Goal: Task Accomplishment & Management: Use online tool/utility

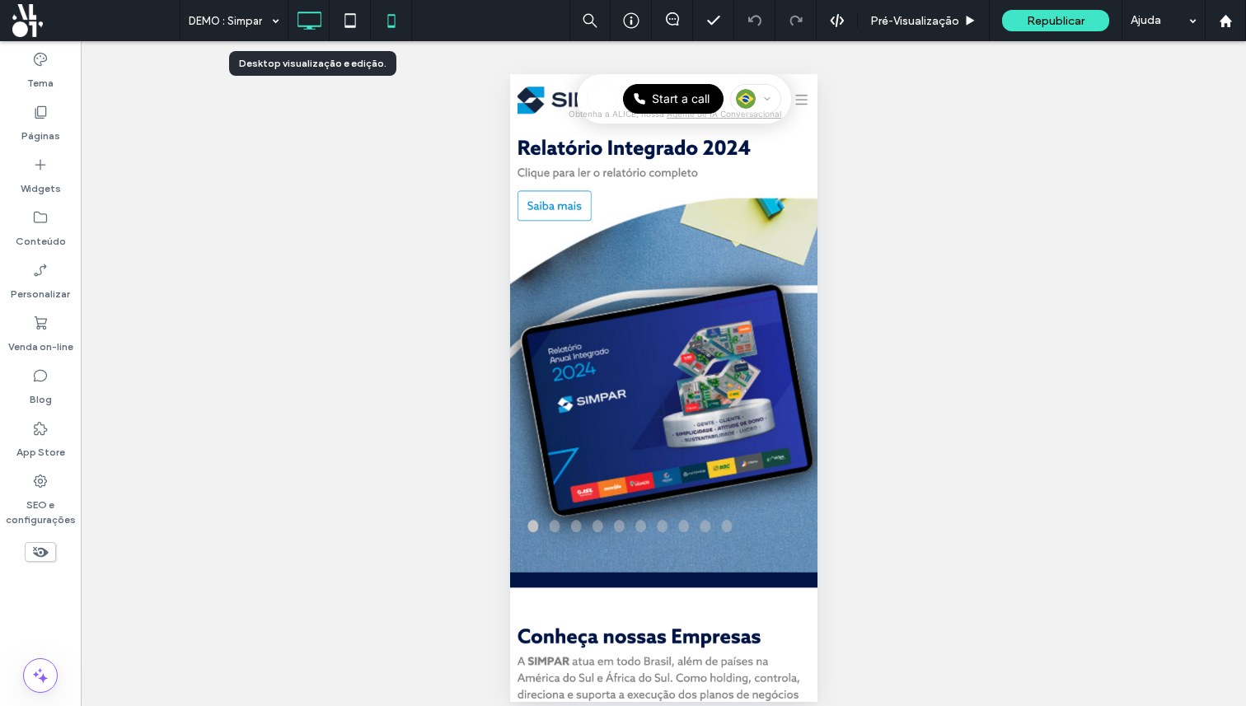
click at [305, 16] on icon at bounding box center [309, 20] width 33 height 33
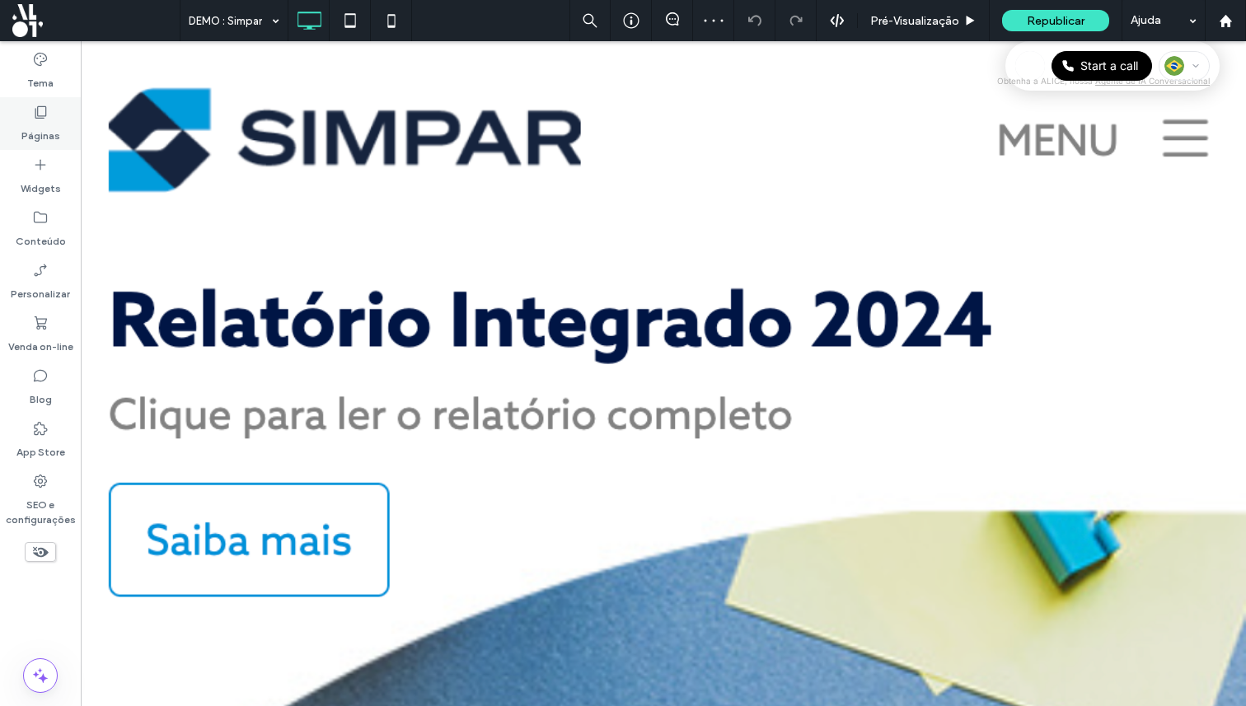
click at [40, 134] on label "Páginas" at bounding box center [40, 131] width 39 height 23
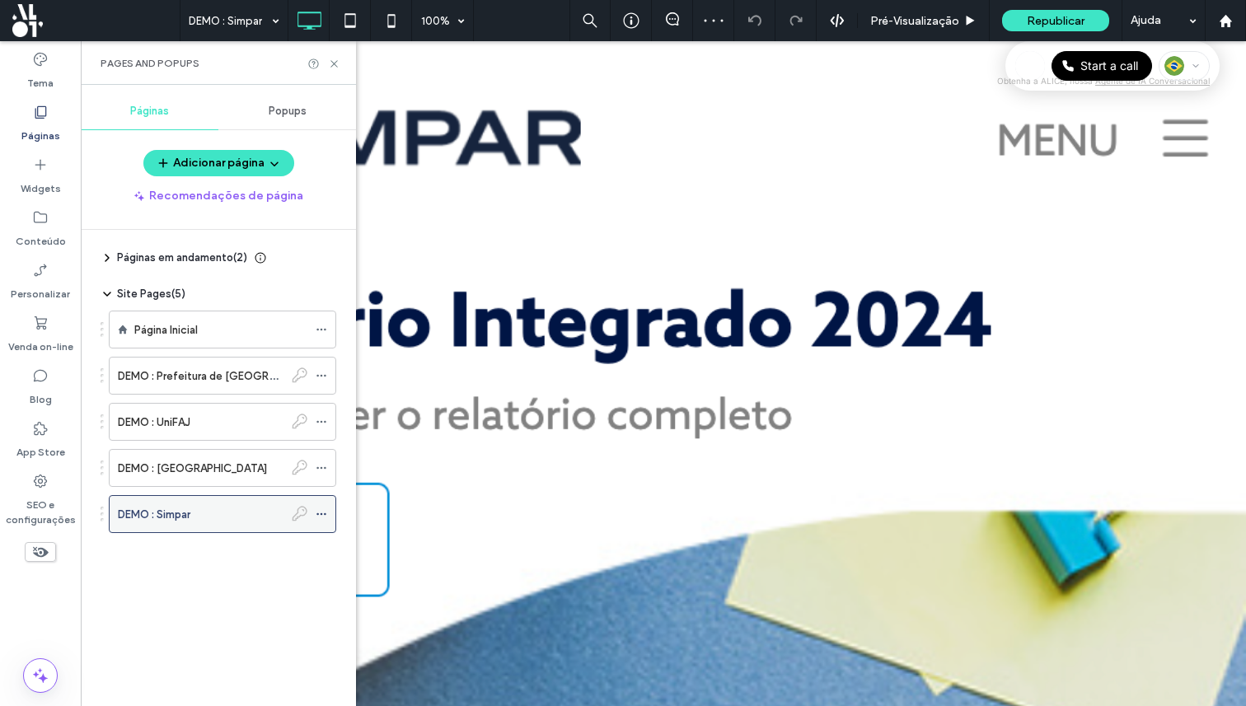
click at [318, 520] on span at bounding box center [322, 514] width 12 height 25
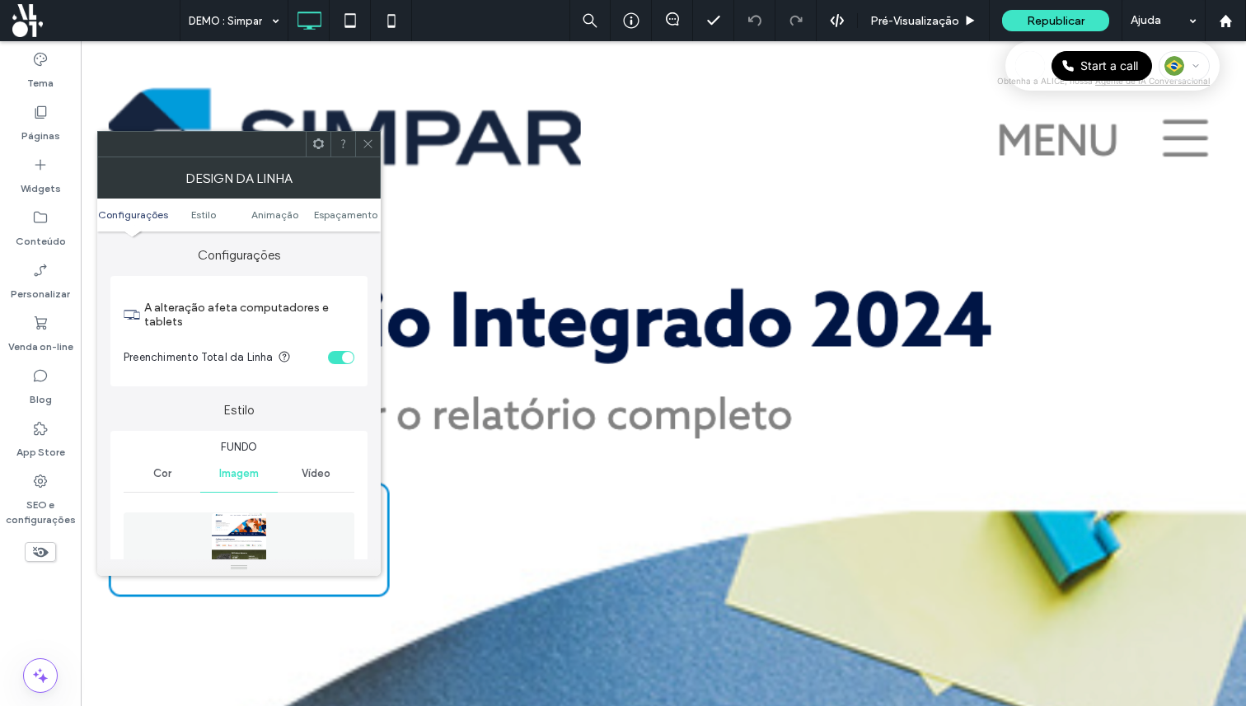
click at [370, 144] on icon at bounding box center [368, 144] width 12 height 12
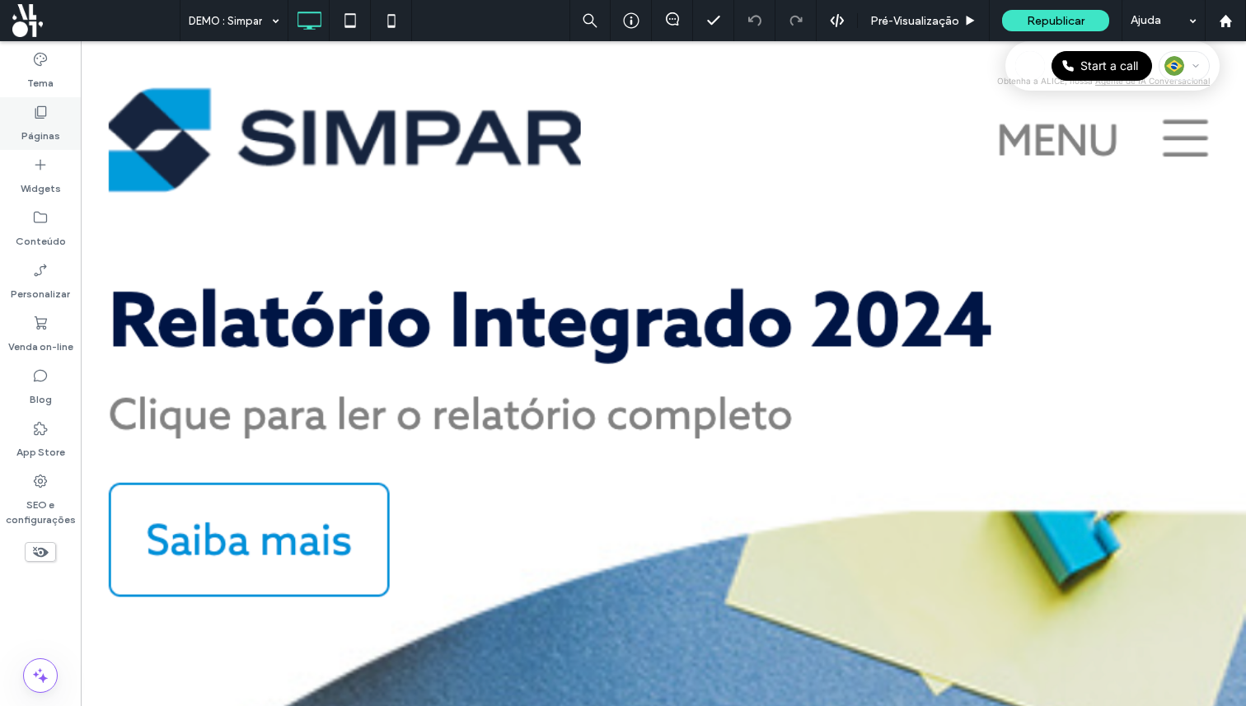
click at [47, 138] on label "Páginas" at bounding box center [40, 131] width 39 height 23
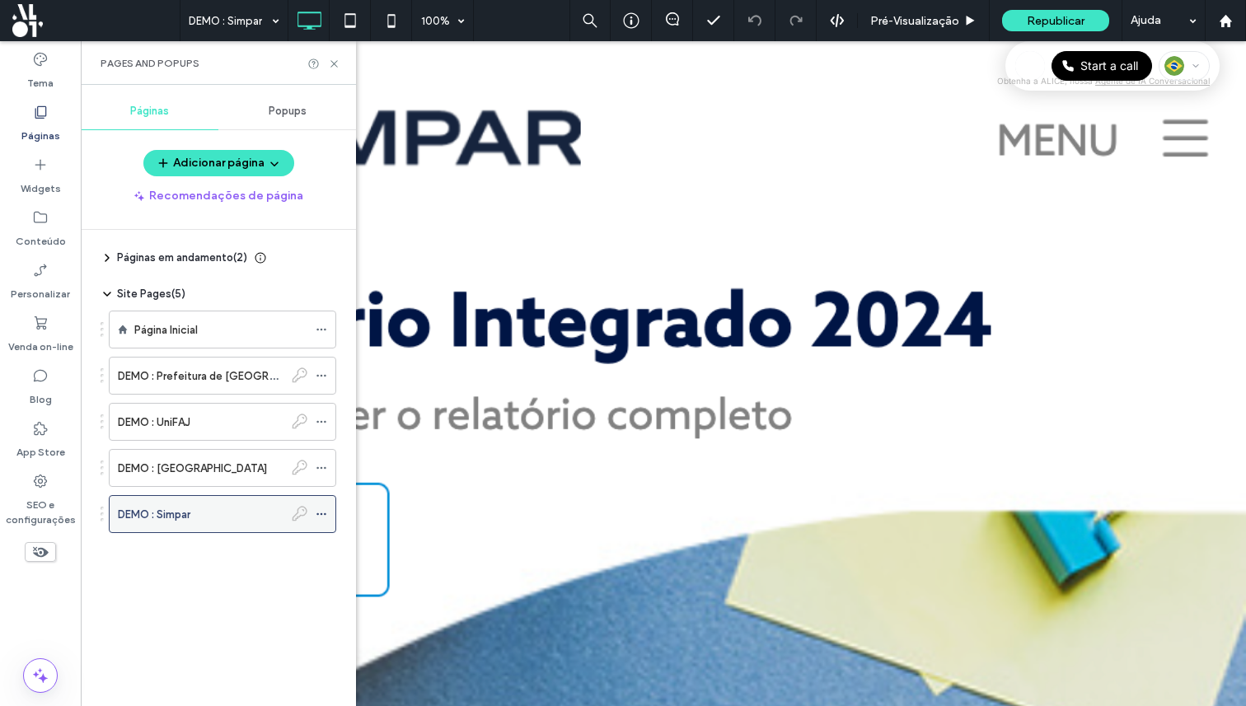
click at [320, 514] on icon at bounding box center [322, 515] width 12 height 12
click at [335, 68] on icon at bounding box center [334, 64] width 12 height 12
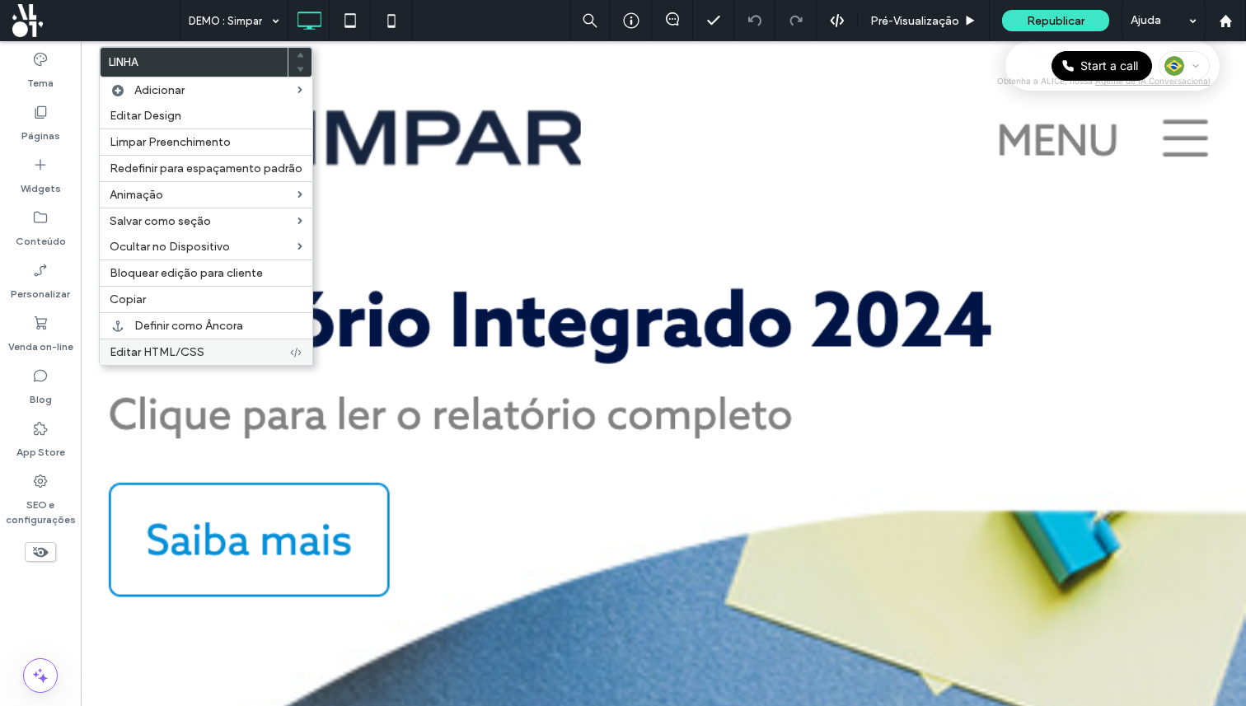
click at [265, 359] on label "Editar HTML/CSS" at bounding box center [200, 352] width 180 height 14
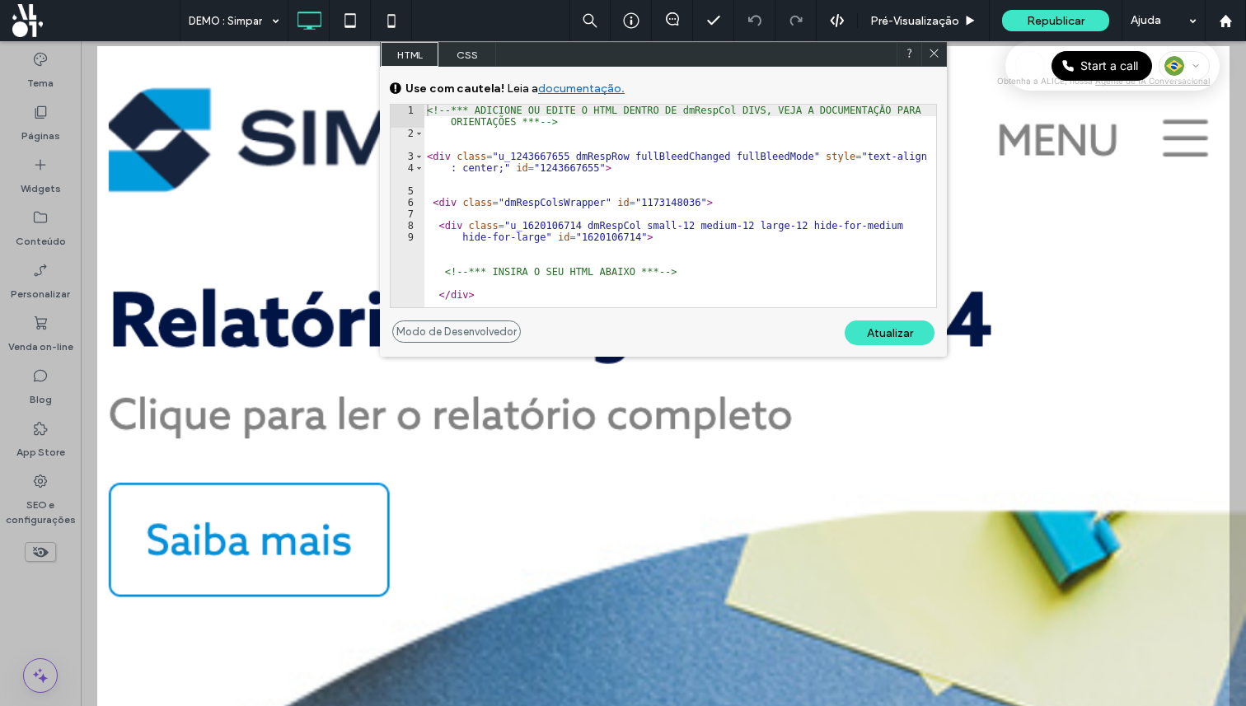
click at [930, 56] on icon at bounding box center [934, 53] width 12 height 12
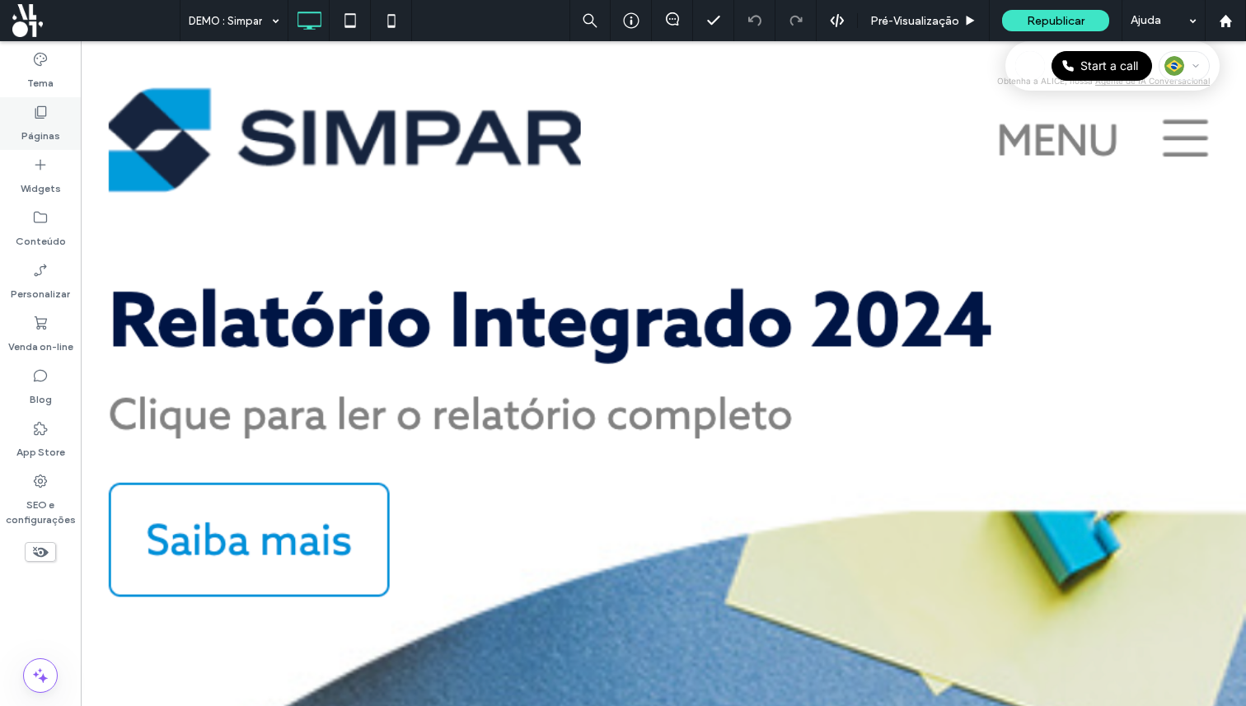
click at [40, 115] on icon at bounding box center [40, 112] width 16 height 16
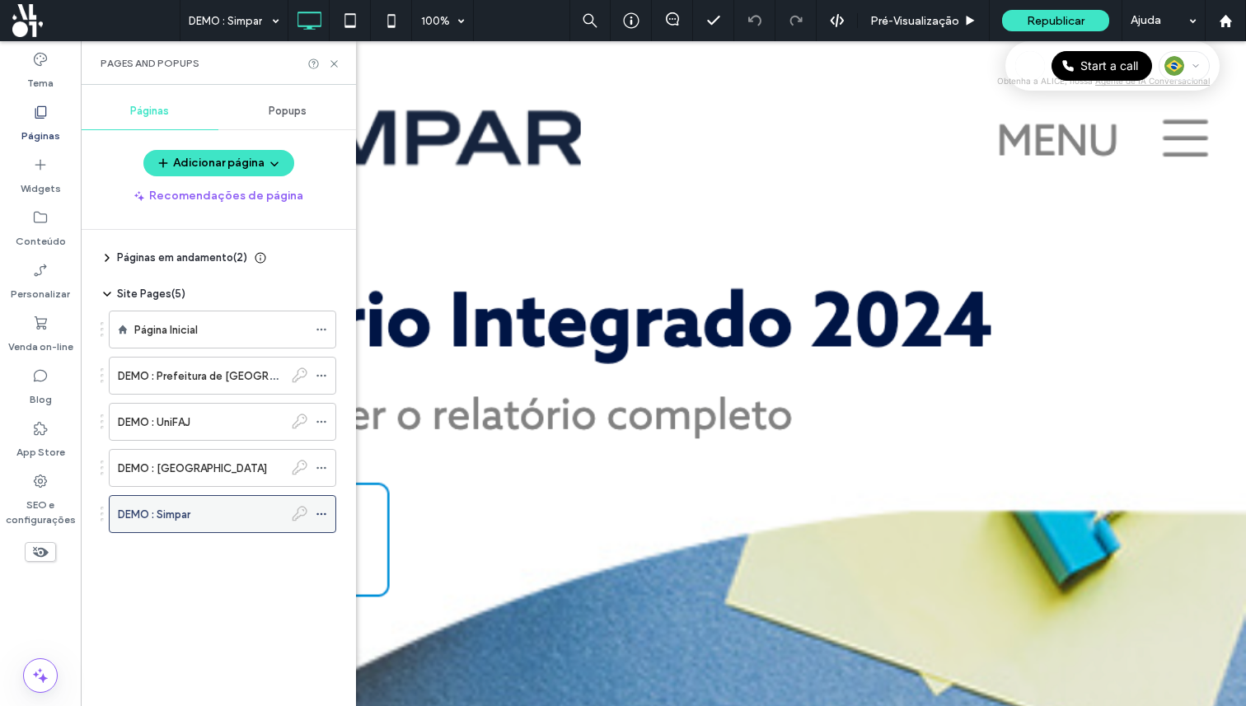
click at [321, 514] on use at bounding box center [321, 515] width 9 height 2
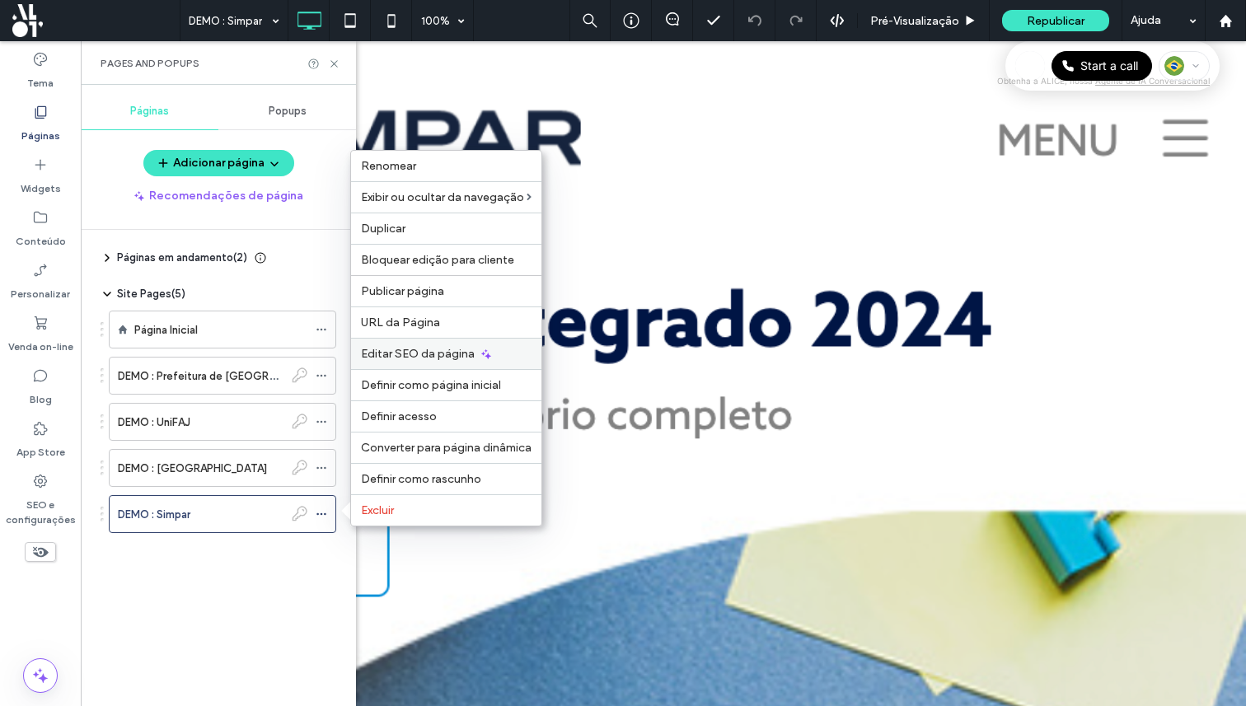
click at [436, 354] on span "Editar SEO da página" at bounding box center [418, 354] width 114 height 14
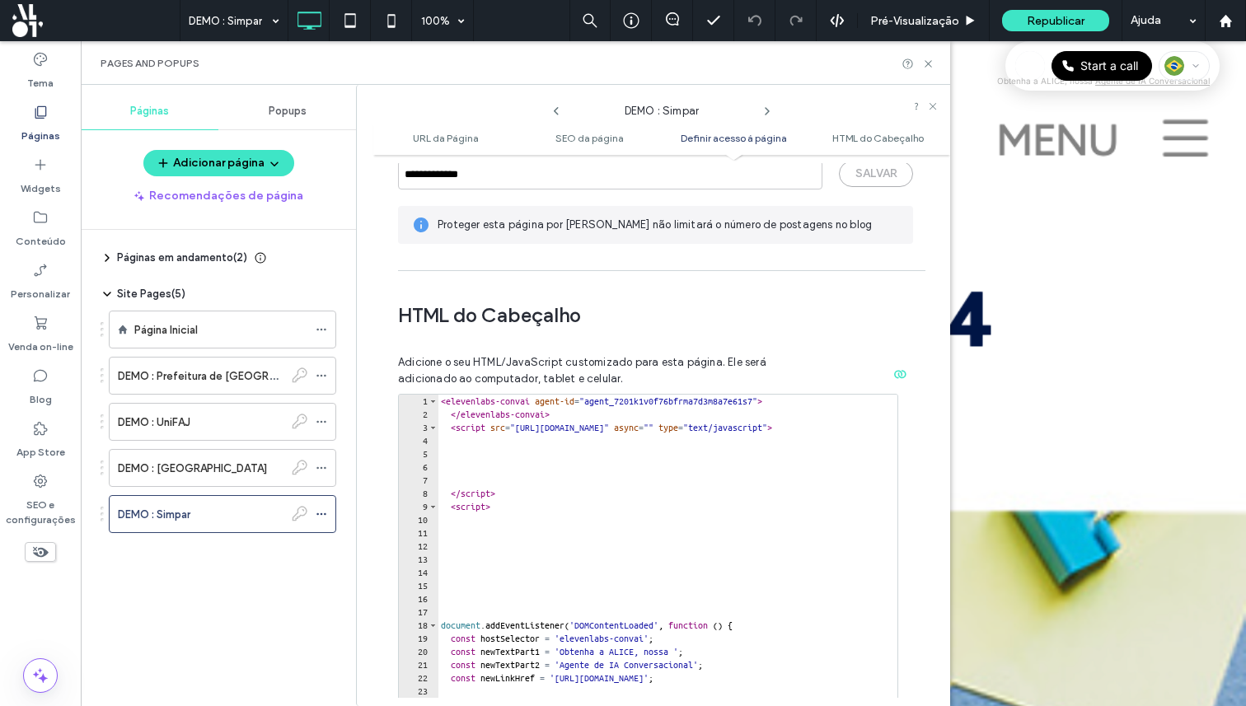
scroll to position [1654, 0]
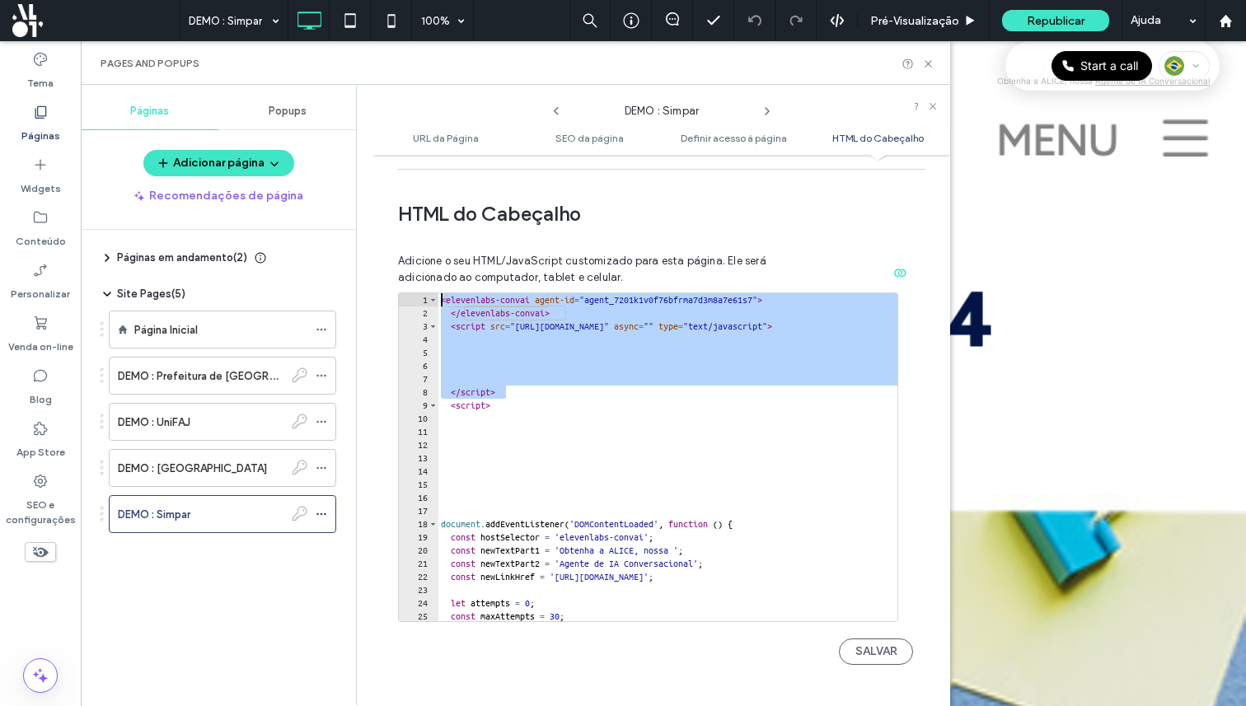
drag, startPoint x: 518, startPoint y: 381, endPoint x: 352, endPoint y: 269, distance: 200.7
click at [352, 269] on div "Páginas Popups Adicionar página Recomendações de página Páginas em andamento ( …" at bounding box center [516, 396] width 870 height 622
paste textarea "**********"
type textarea "**********"
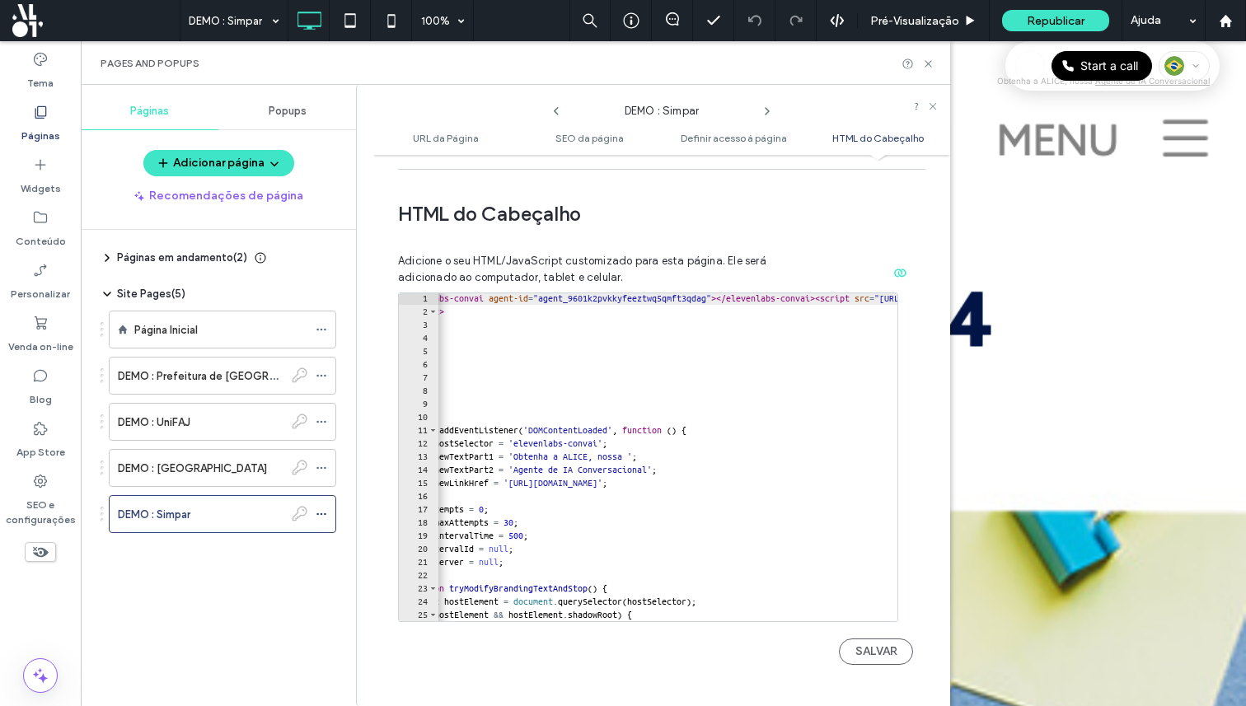
scroll to position [0, 0]
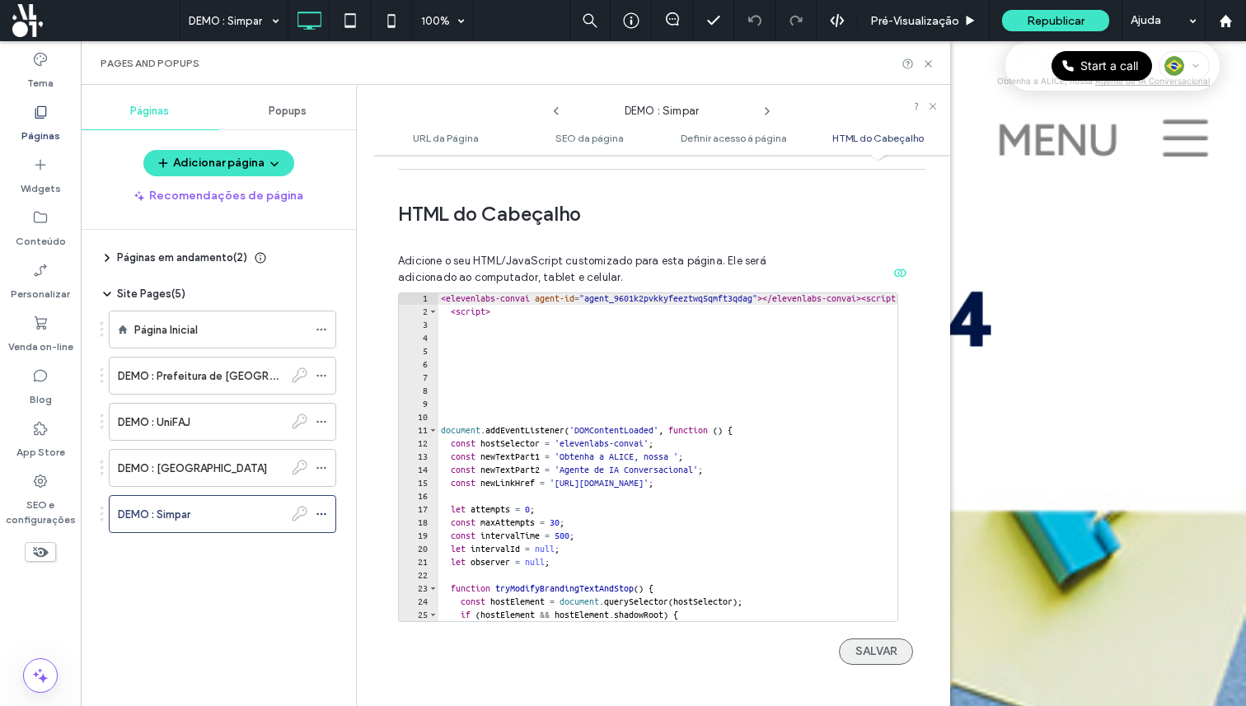
click at [856, 640] on button "SALVAR" at bounding box center [876, 652] width 74 height 26
click at [929, 62] on use at bounding box center [928, 63] width 7 height 7
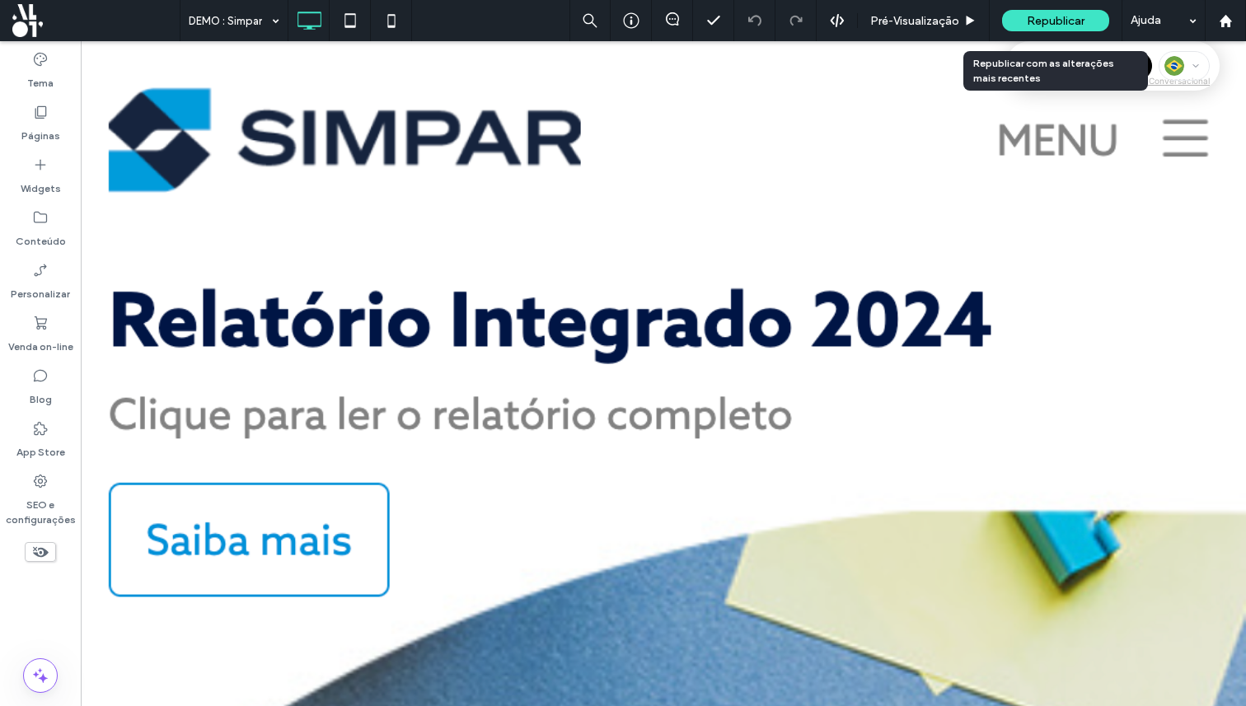
click at [1020, 24] on div "Republicar" at bounding box center [1055, 20] width 107 height 21
